Goal: Information Seeking & Learning: Learn about a topic

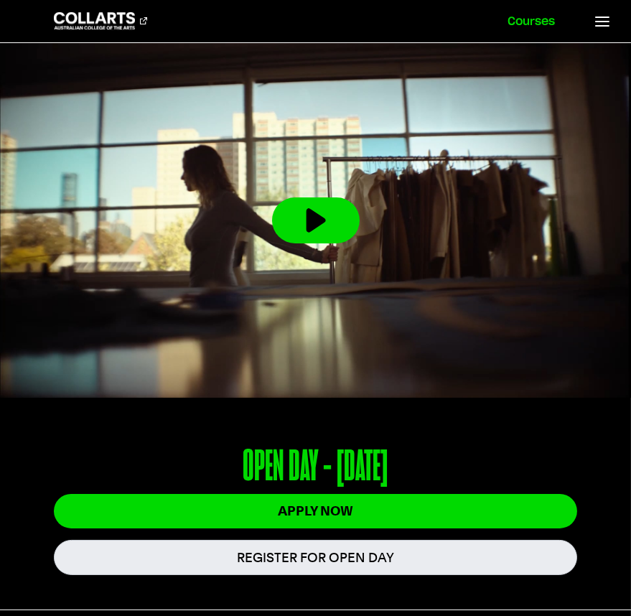
click at [531, 27] on link "Courses" at bounding box center [532, 21] width 82 height 42
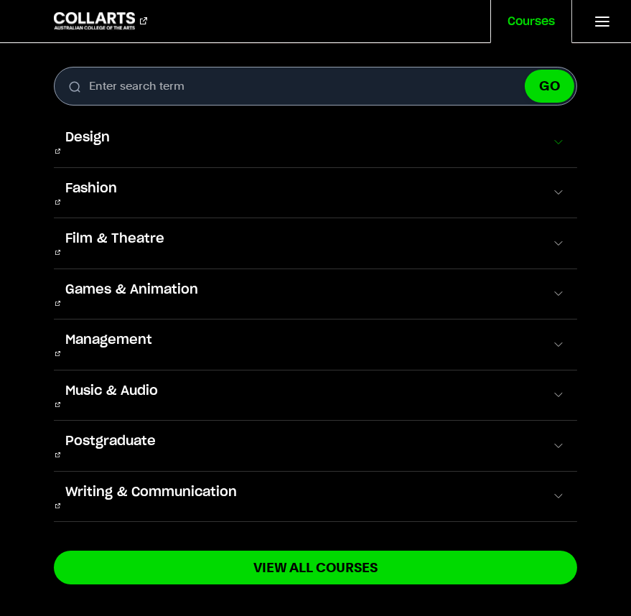
click at [552, 140] on span at bounding box center [559, 142] width 14 height 14
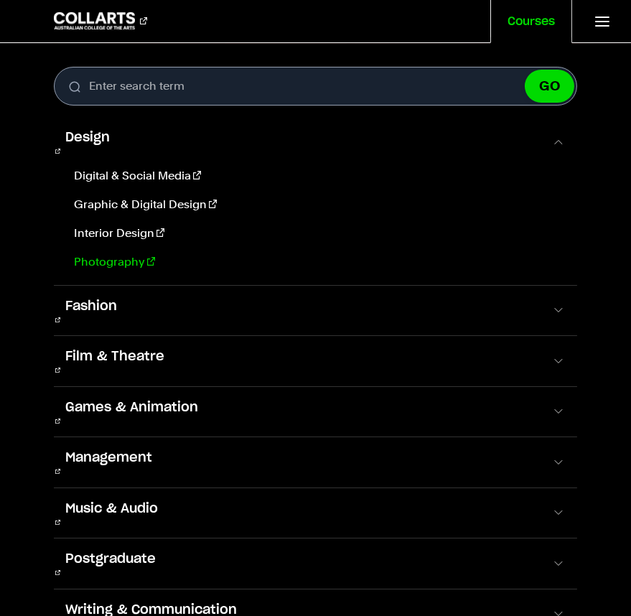
click at [111, 254] on link "Photography" at bounding box center [317, 262] width 498 height 17
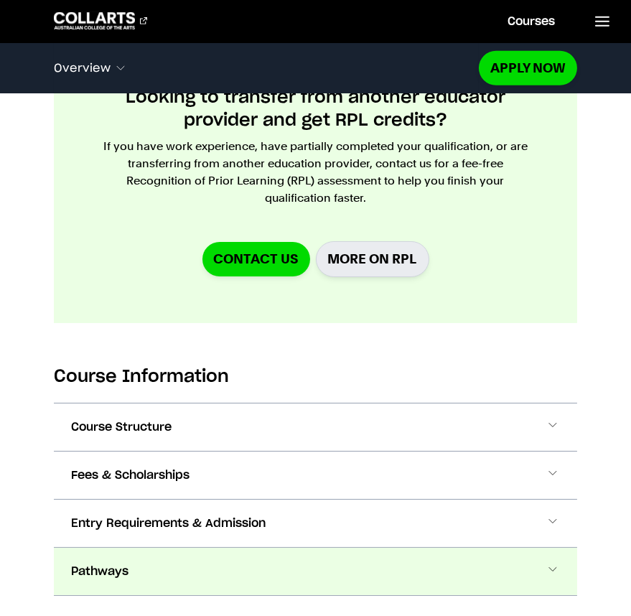
scroll to position [1632, 0]
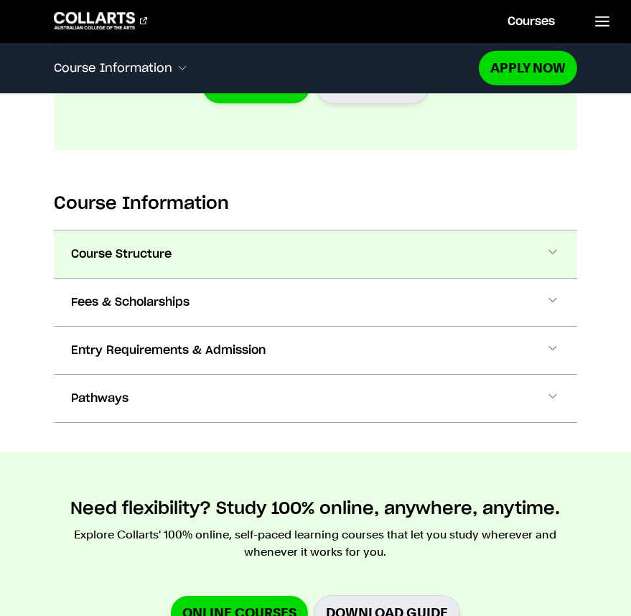
click at [565, 259] on button "Course Structure" at bounding box center [316, 254] width 524 height 47
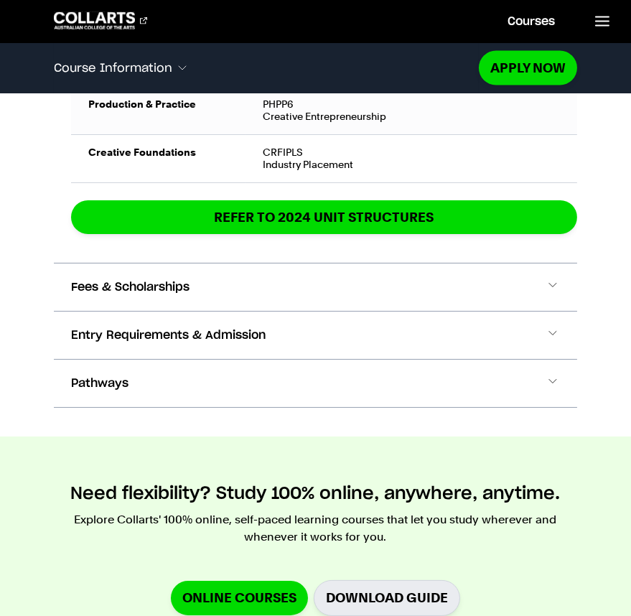
scroll to position [3300, 0]
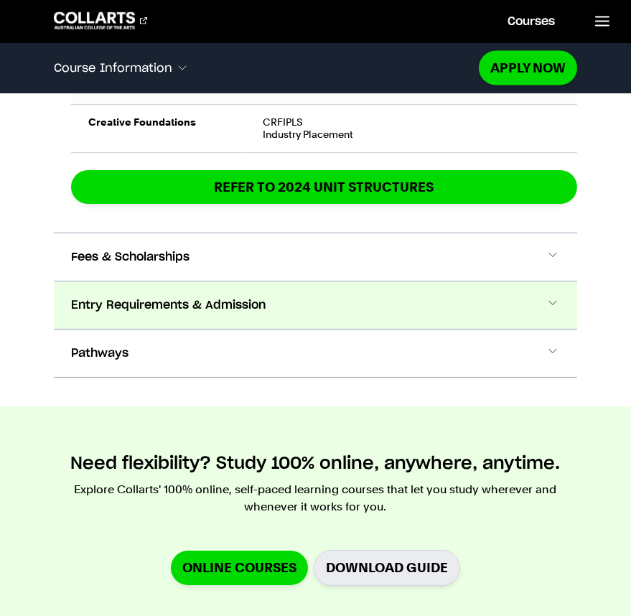
click at [575, 307] on button "Entry Requirements & Admission" at bounding box center [316, 305] width 524 height 47
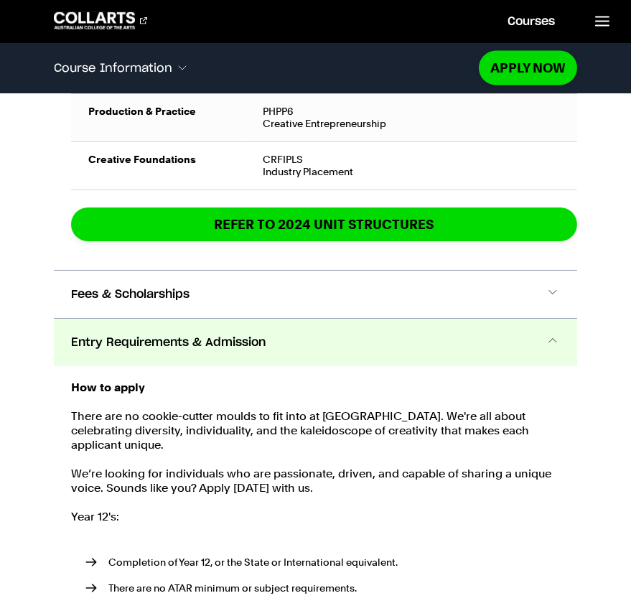
scroll to position [3251, 0]
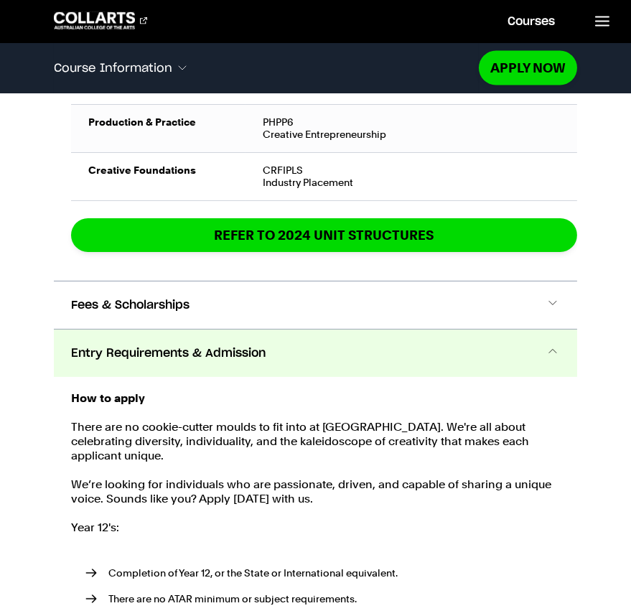
click at [560, 339] on button "Entry Requirements & Admission" at bounding box center [316, 353] width 524 height 47
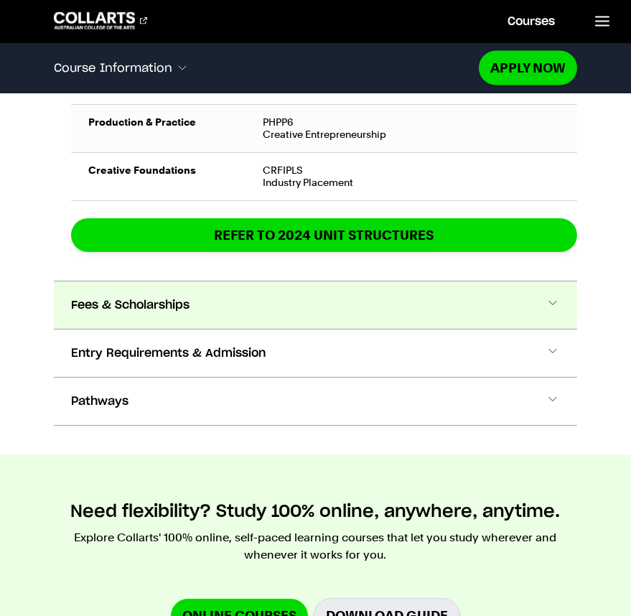
click at [556, 305] on span at bounding box center [553, 305] width 14 height 19
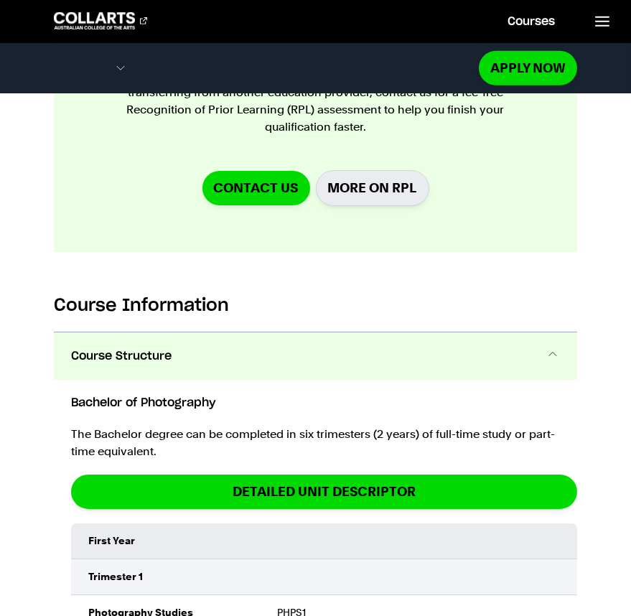
scroll to position [1506, 0]
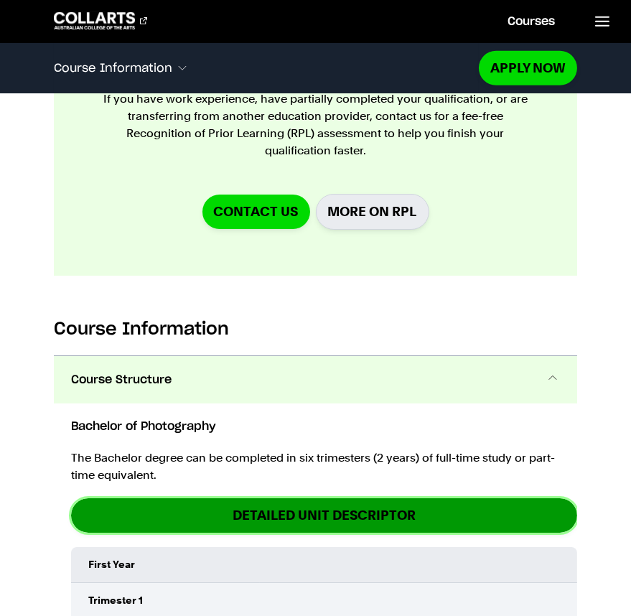
click at [419, 521] on link "DETAILED UNIT DESCRIPTOR" at bounding box center [324, 515] width 507 height 34
